Goal: Information Seeking & Learning: Learn about a topic

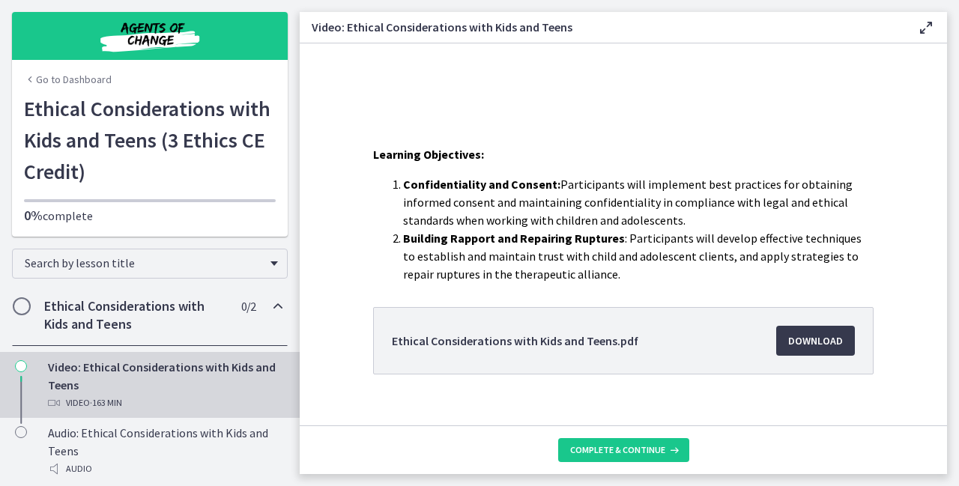
scroll to position [256, 0]
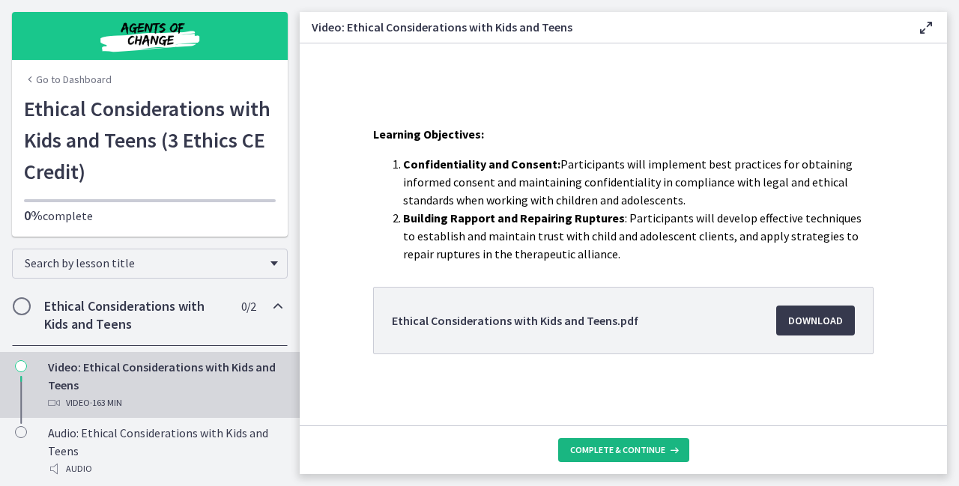
click at [583, 451] on span "Complete & continue" at bounding box center [617, 450] width 95 height 12
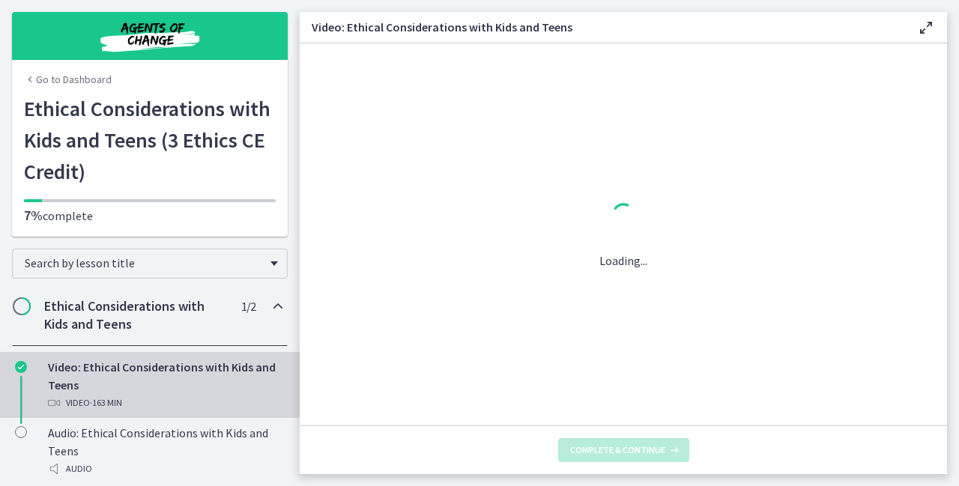
scroll to position [0, 0]
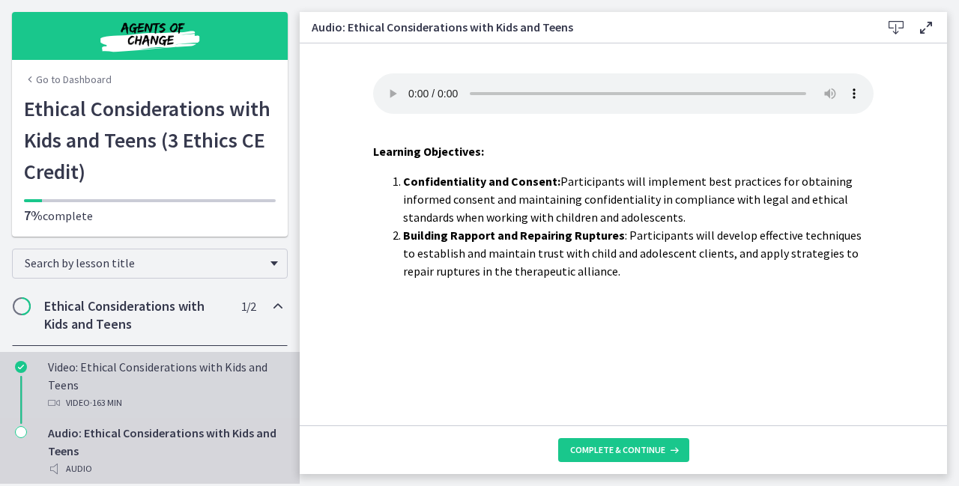
click at [133, 372] on div "Video: Ethical Considerations with Kids and Teens Video · 163 min" at bounding box center [165, 385] width 234 height 54
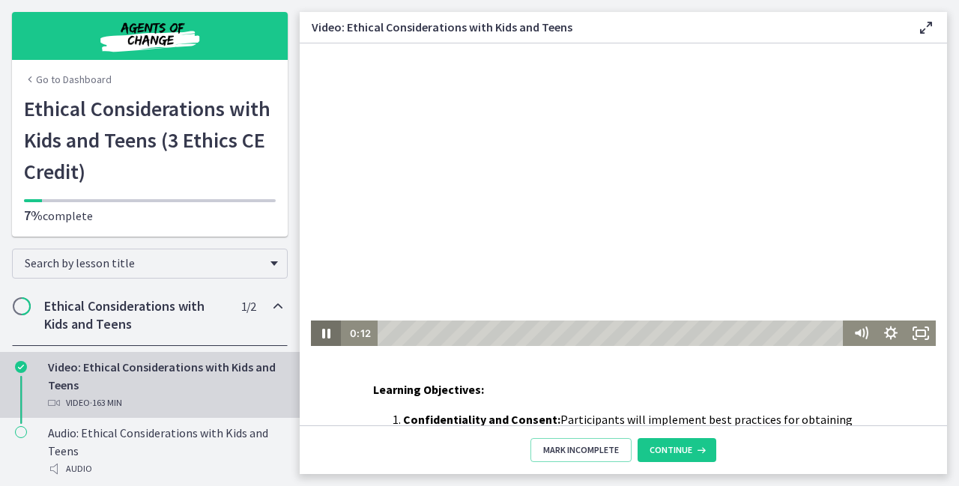
click at [322, 330] on icon "Pause" at bounding box center [326, 334] width 8 height 10
